Goal: Information Seeking & Learning: Learn about a topic

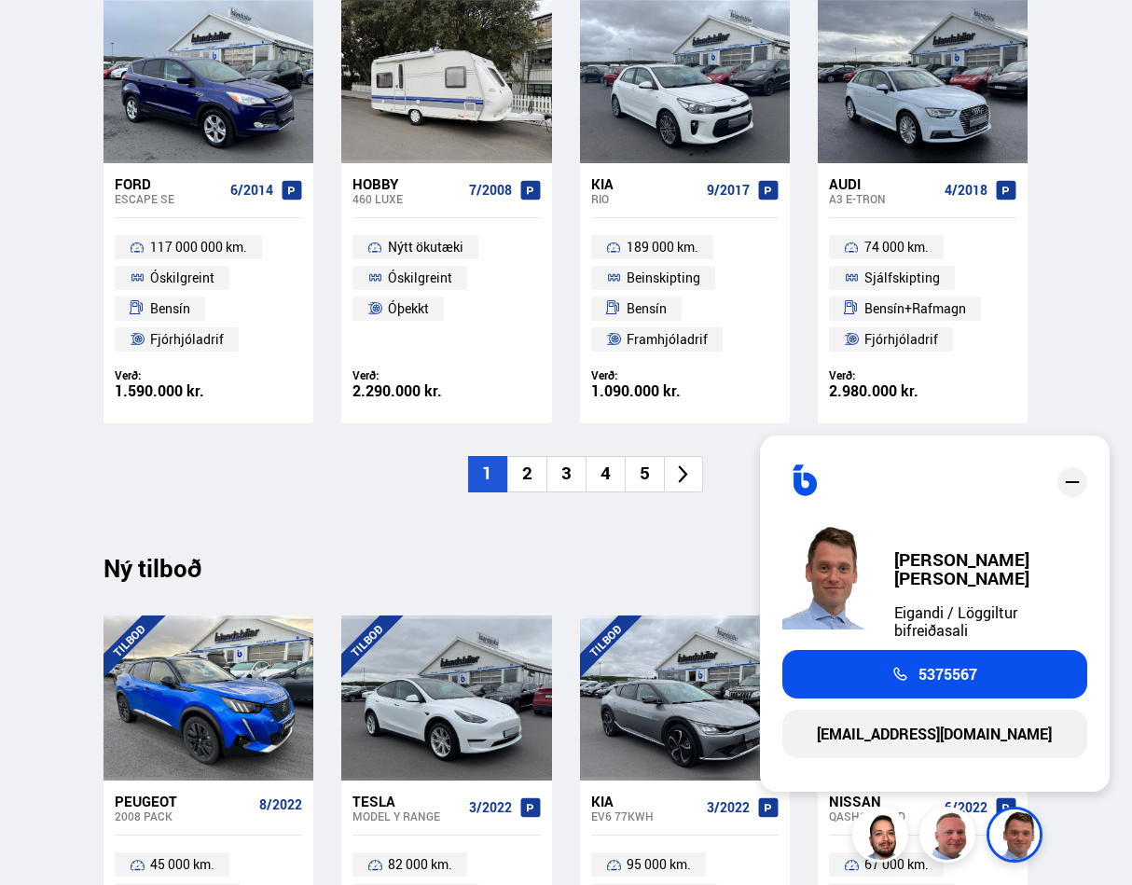
scroll to position [1306, 0]
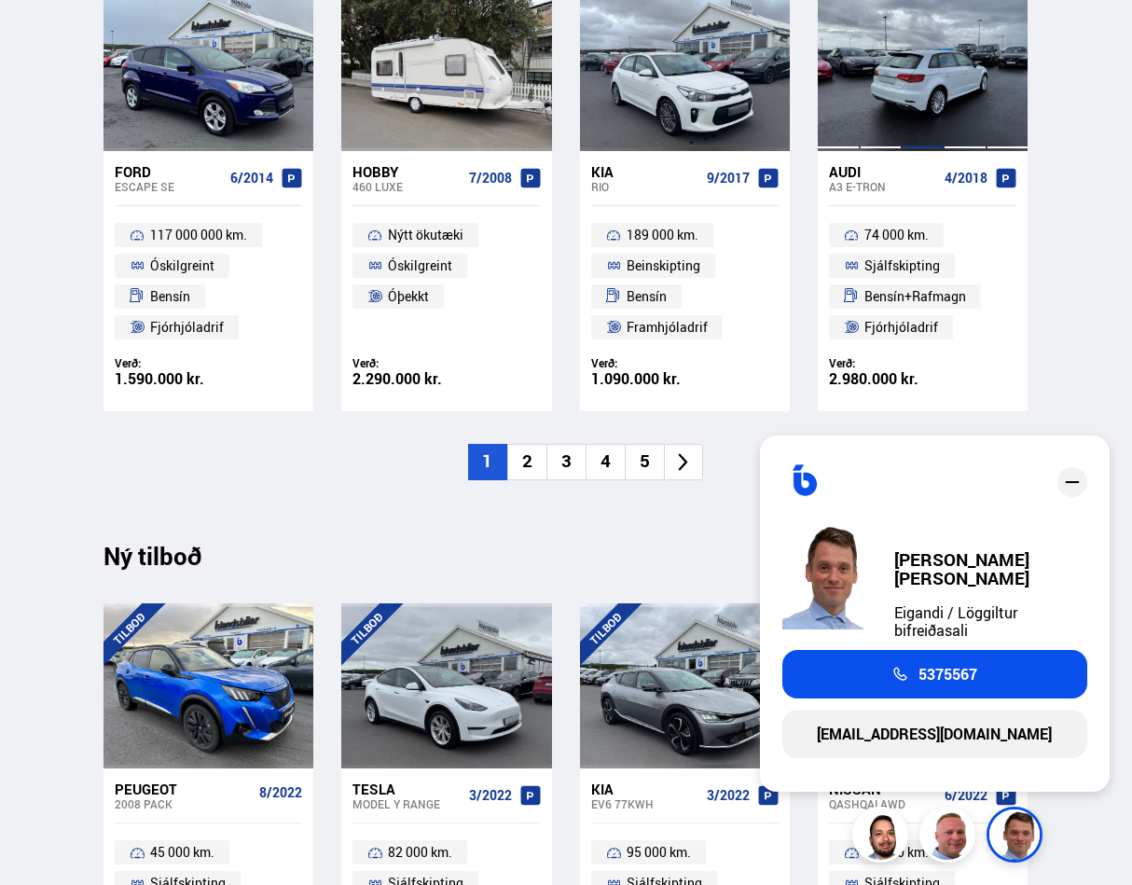
click at [938, 67] on div at bounding box center [923, 68] width 42 height 165
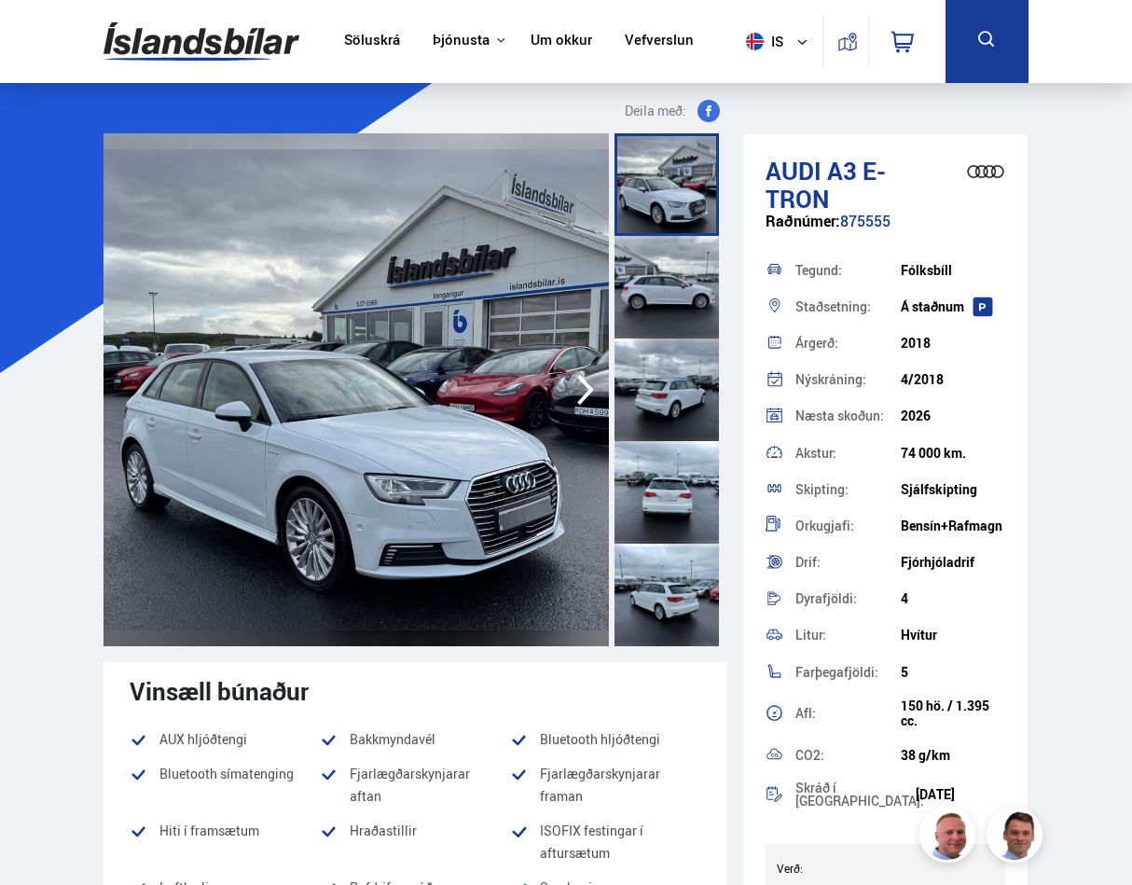
click at [355, 505] on img at bounding box center [356, 389] width 505 height 513
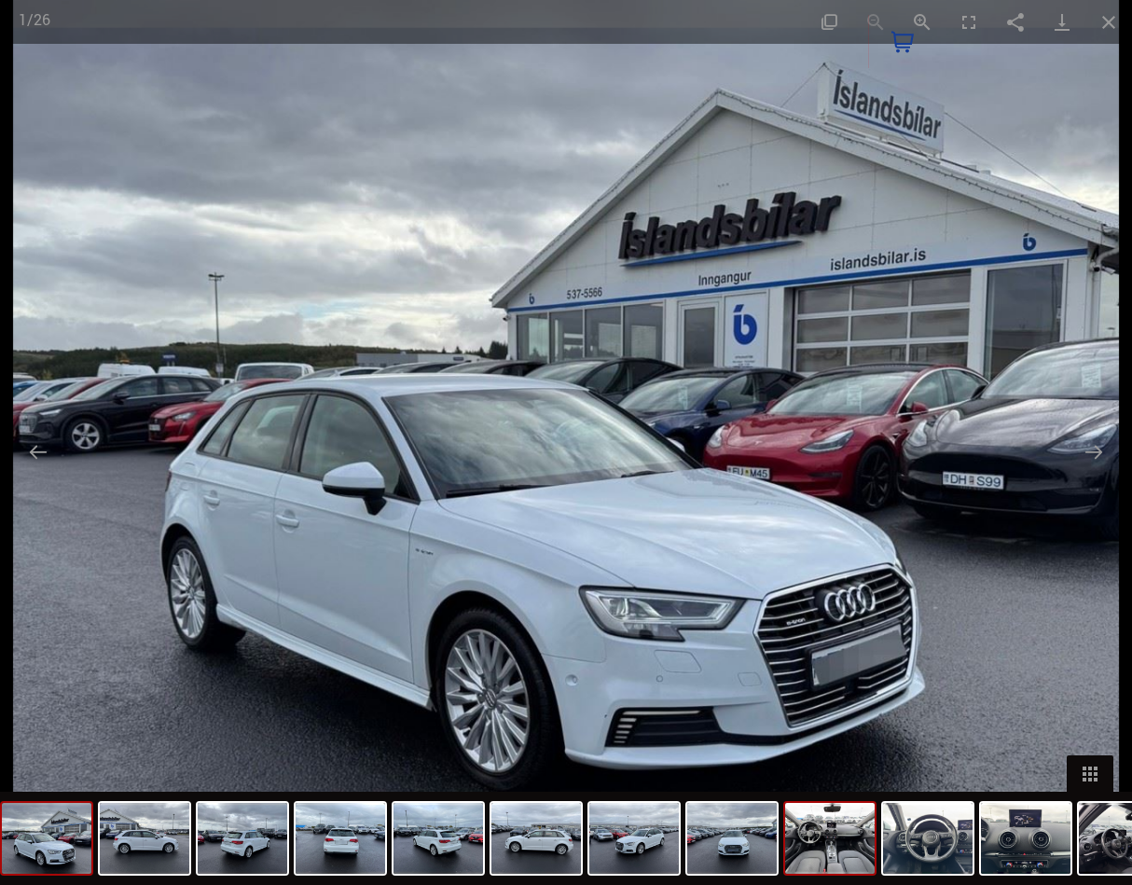
click at [830, 835] on img at bounding box center [830, 838] width 90 height 71
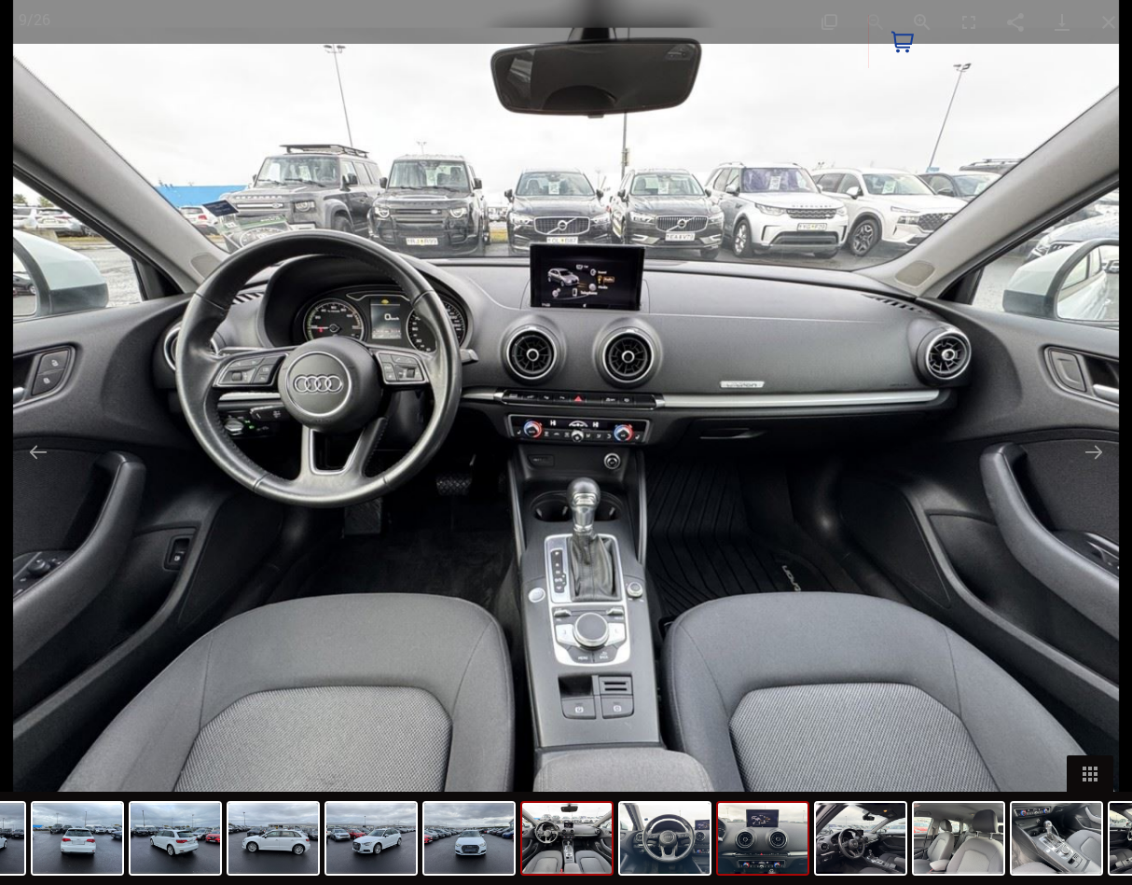
click at [770, 843] on img at bounding box center [763, 838] width 90 height 71
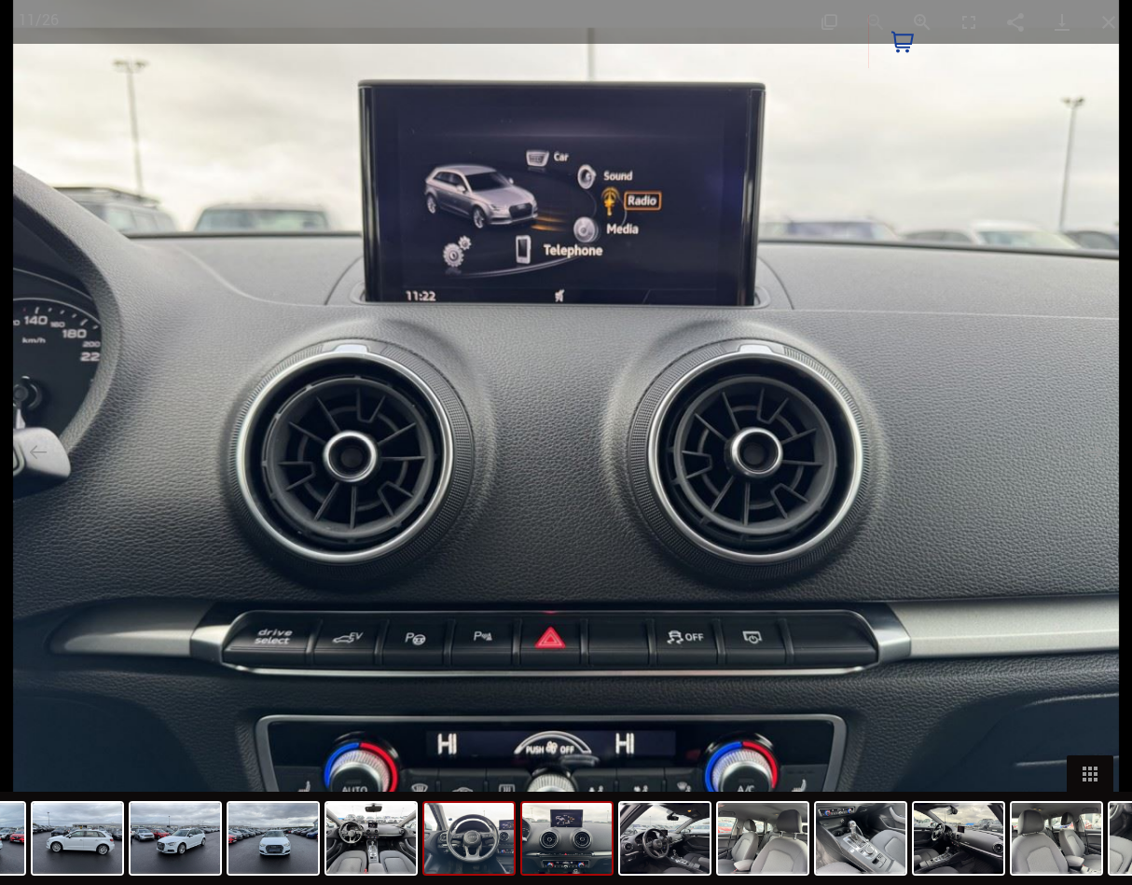
click at [470, 855] on img at bounding box center [469, 838] width 90 height 71
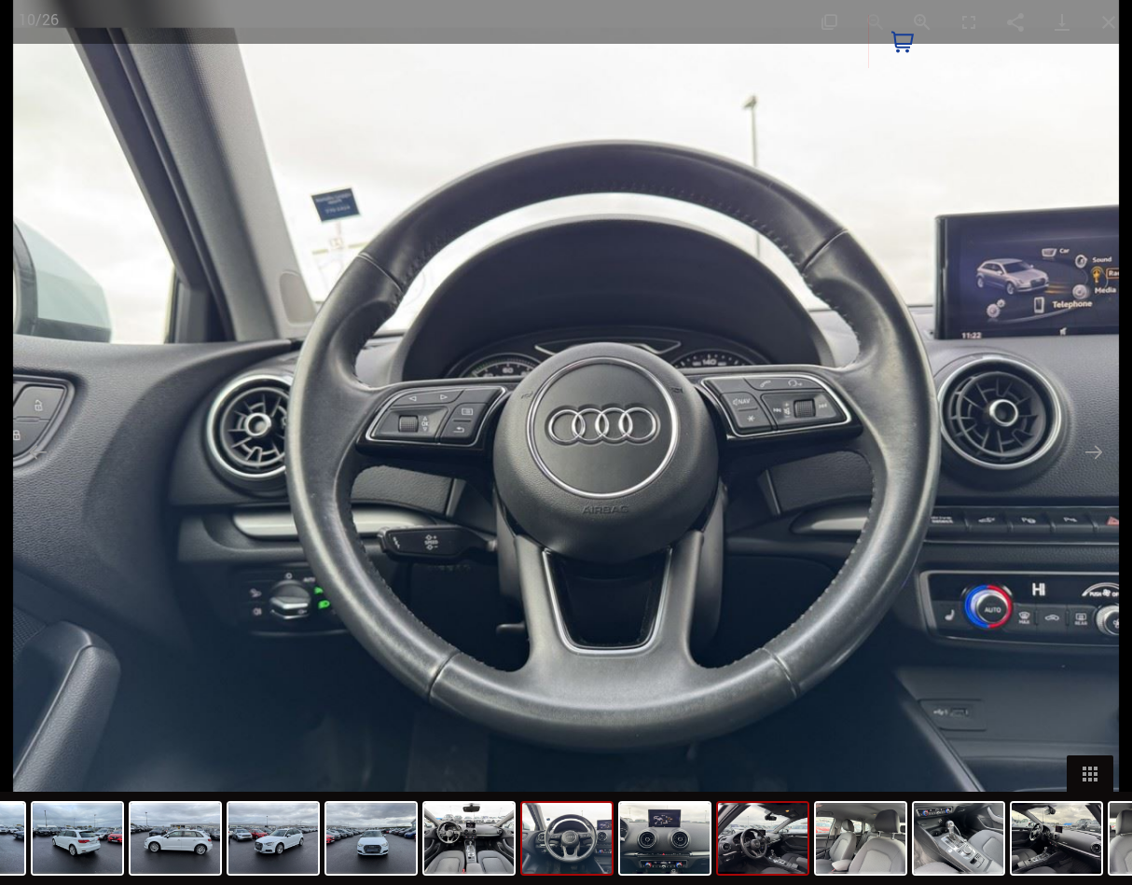
click at [778, 851] on img at bounding box center [763, 838] width 90 height 71
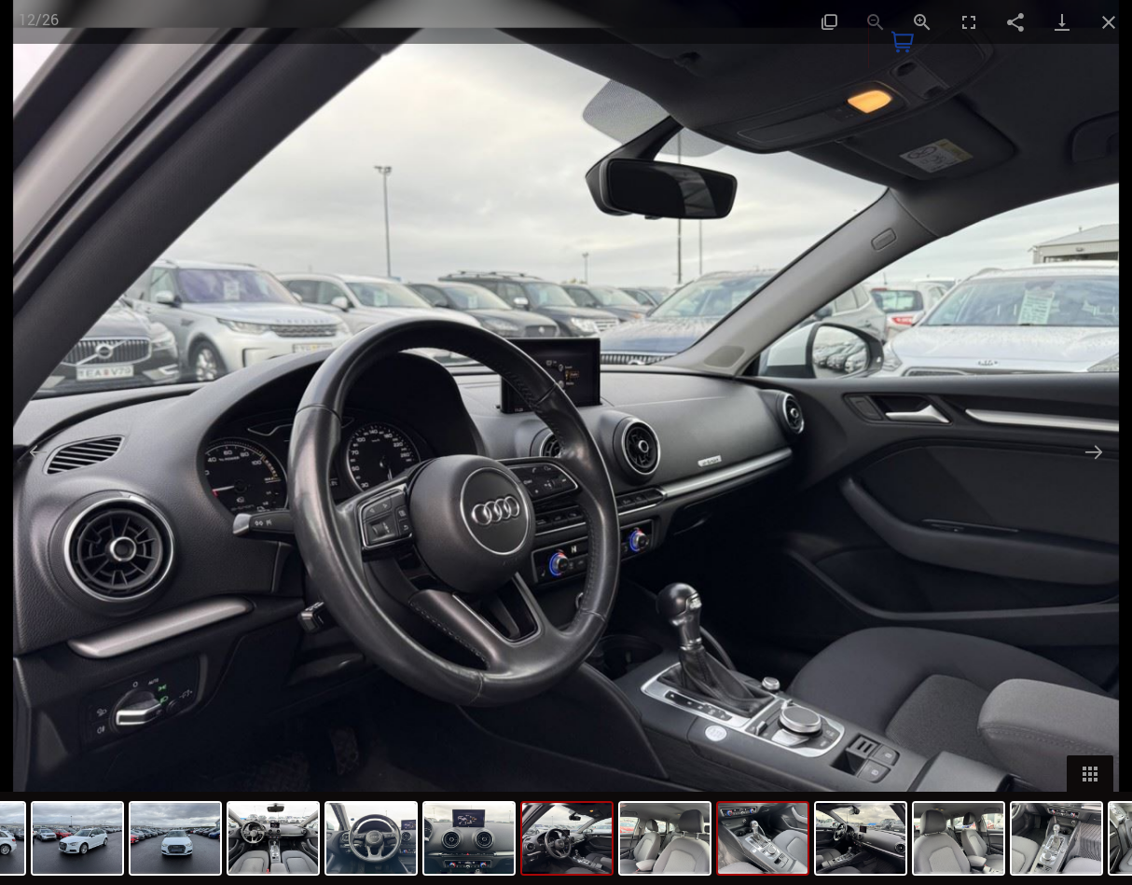
click at [789, 847] on img at bounding box center [763, 838] width 90 height 71
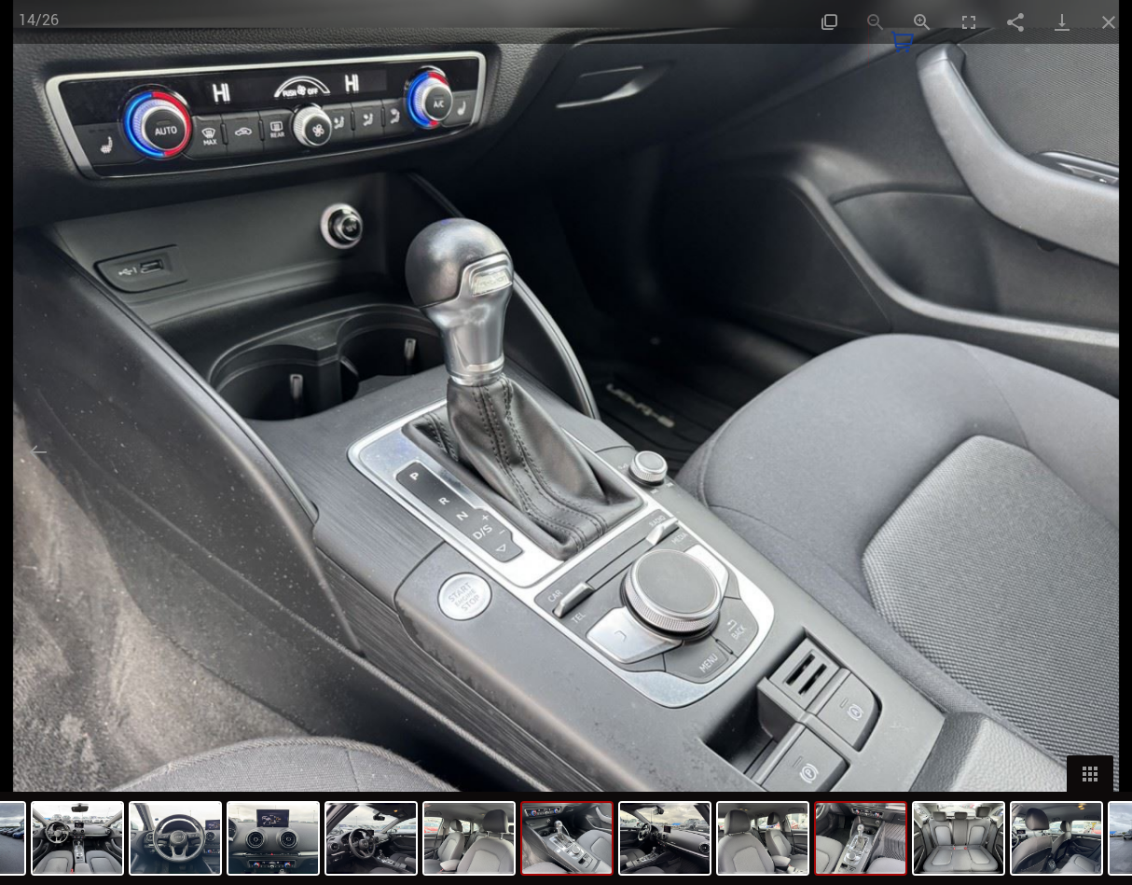
click at [853, 864] on img at bounding box center [861, 838] width 90 height 71
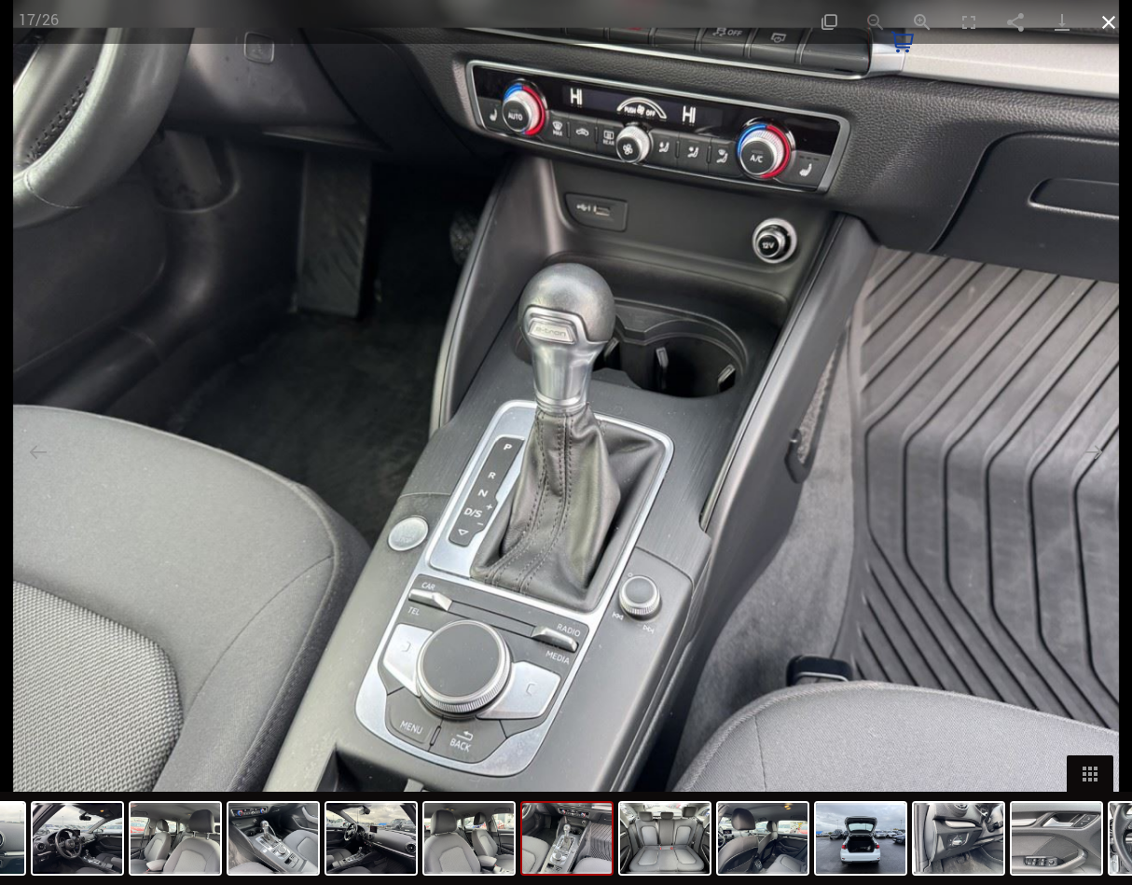
click at [1100, 25] on button "Close gallery" at bounding box center [1109, 22] width 47 height 44
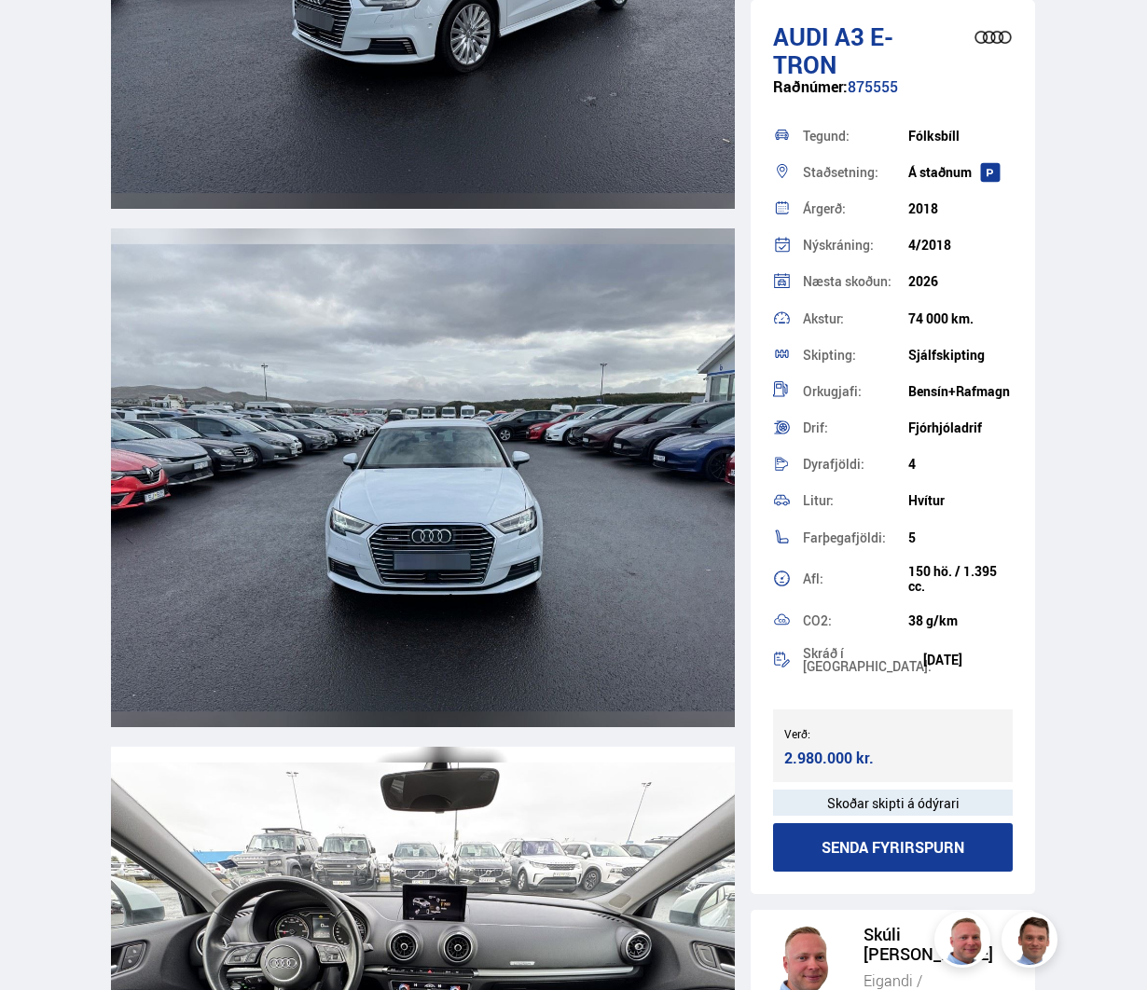
scroll to position [5782, 0]
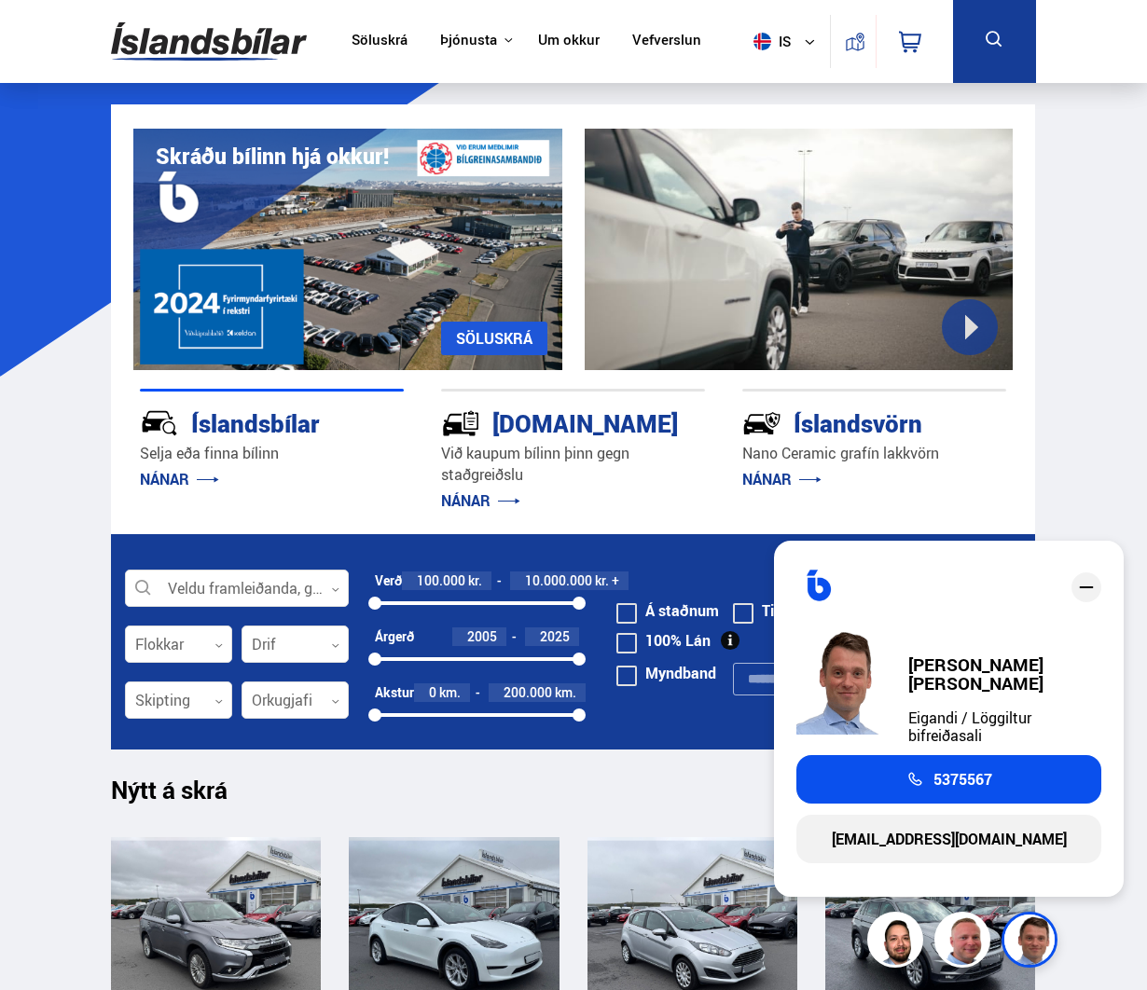
click at [1079, 599] on icon "close" at bounding box center [1086, 587] width 22 height 22
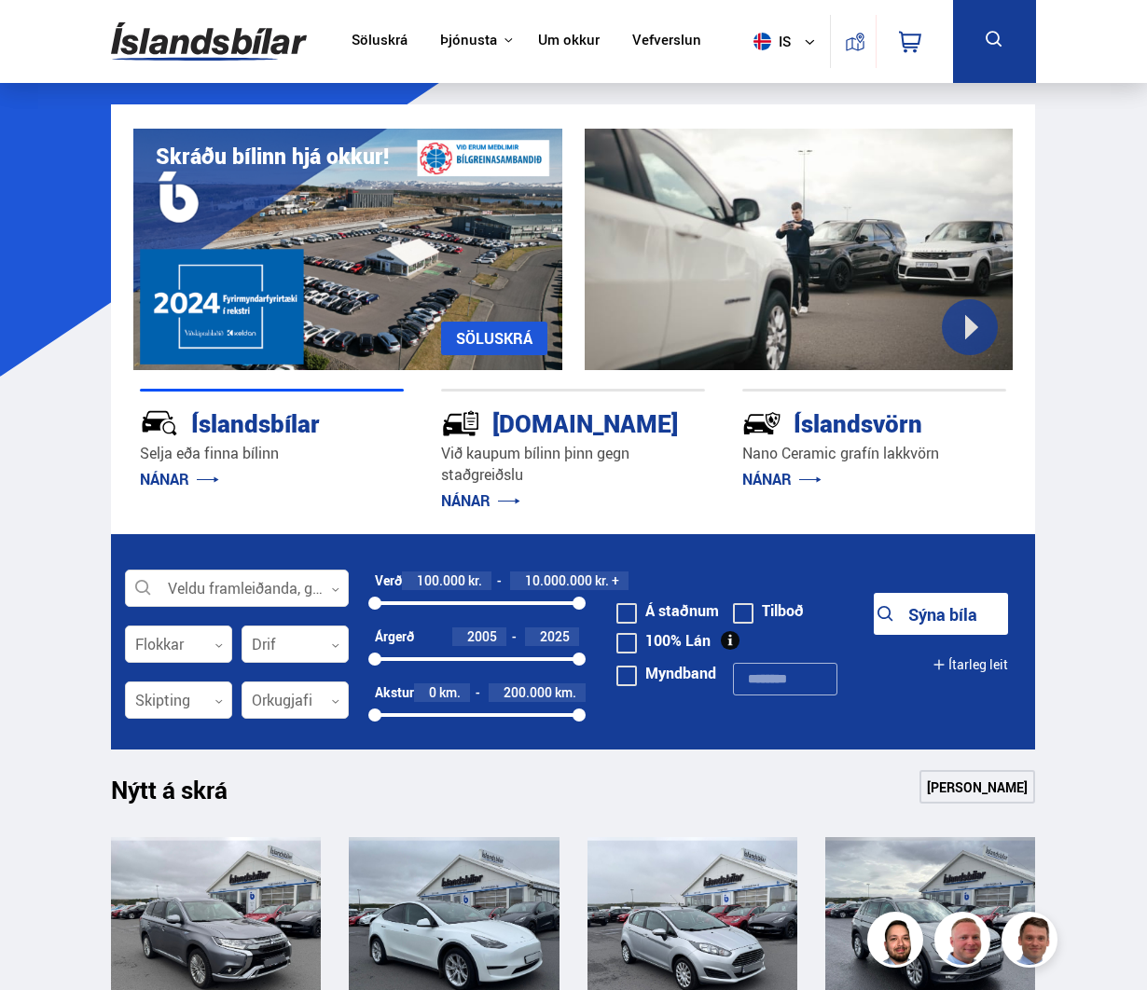
click at [563, 37] on link "Um okkur" at bounding box center [569, 42] width 62 height 20
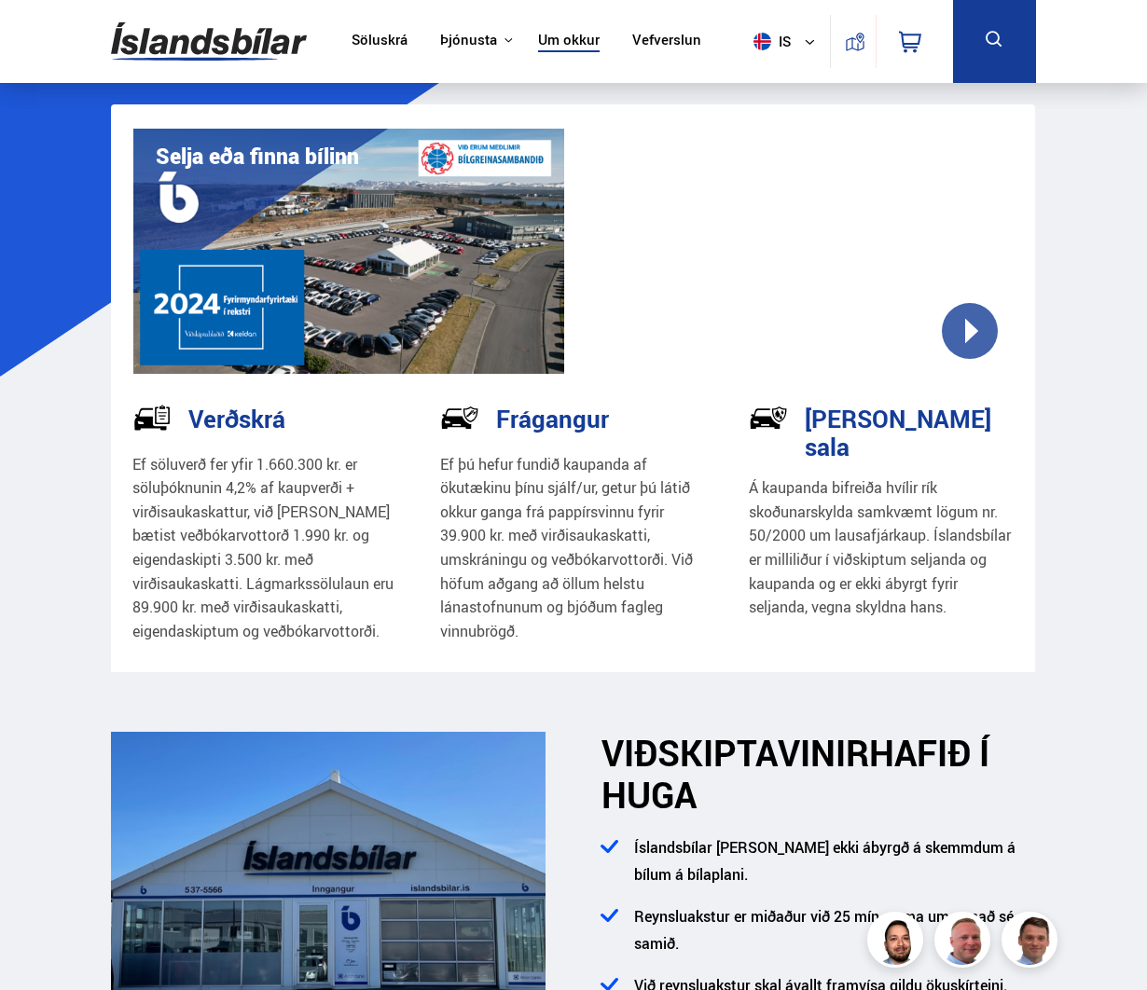
drag, startPoint x: 1114, startPoint y: 364, endPoint x: 1134, endPoint y: 397, distance: 39.3
